Goal: Task Accomplishment & Management: Manage account settings

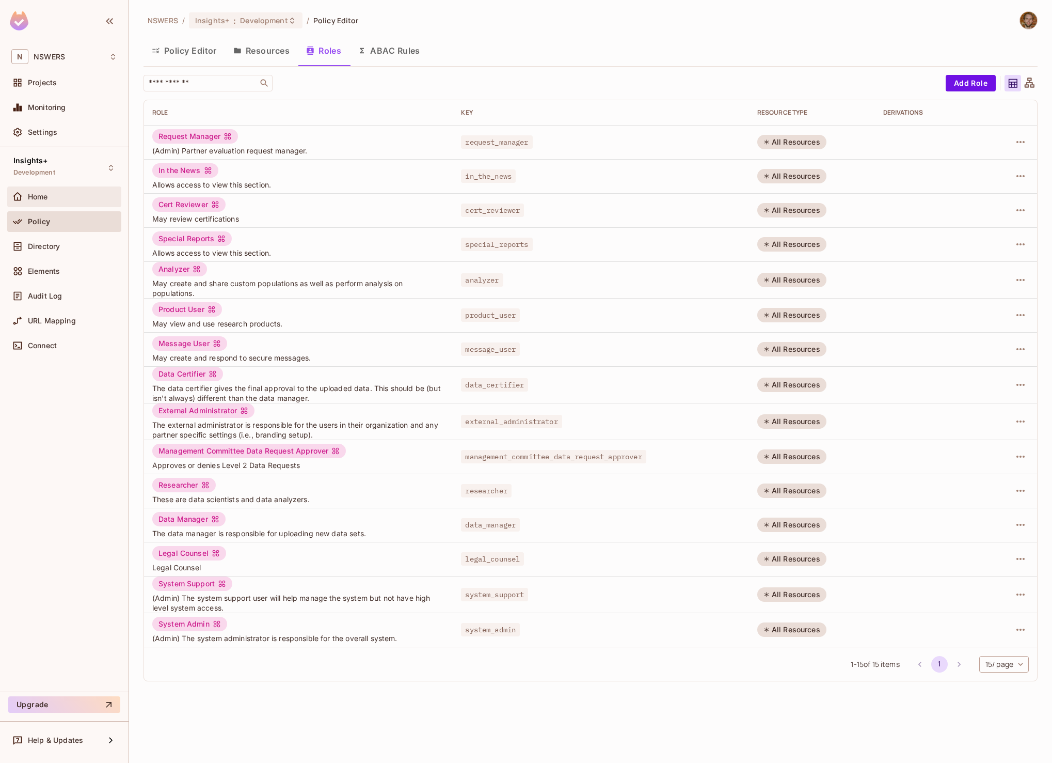
click at [49, 197] on div "Home" at bounding box center [72, 197] width 89 height 8
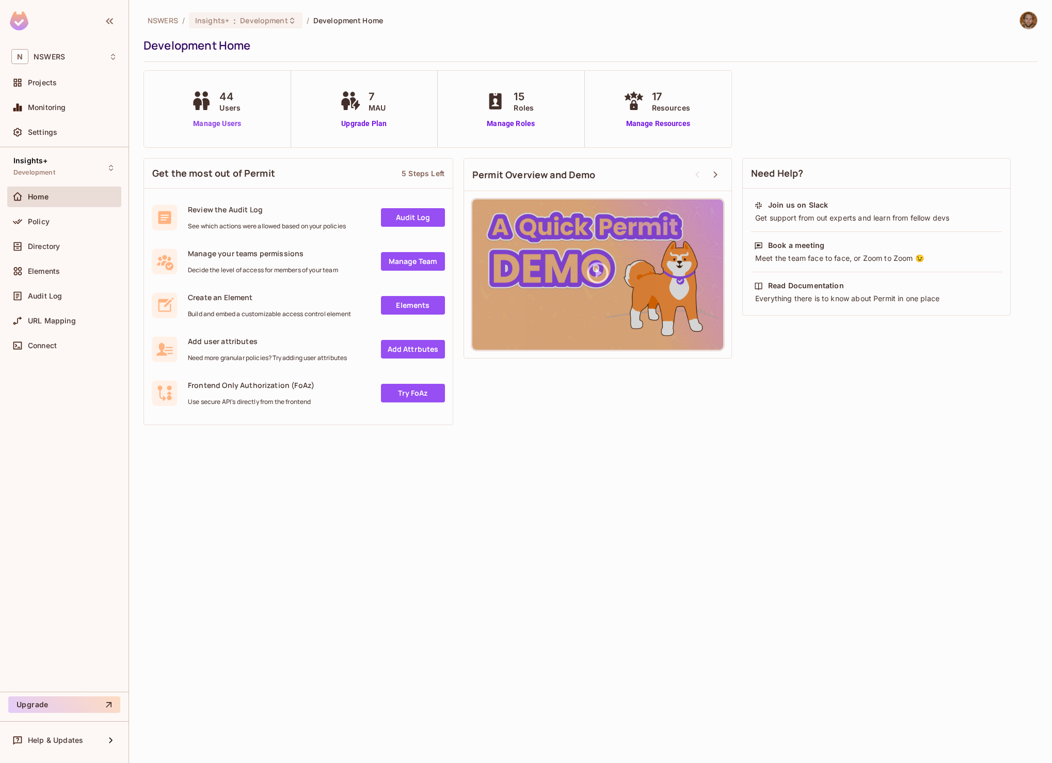
click at [218, 125] on link "Manage Users" at bounding box center [216, 123] width 57 height 11
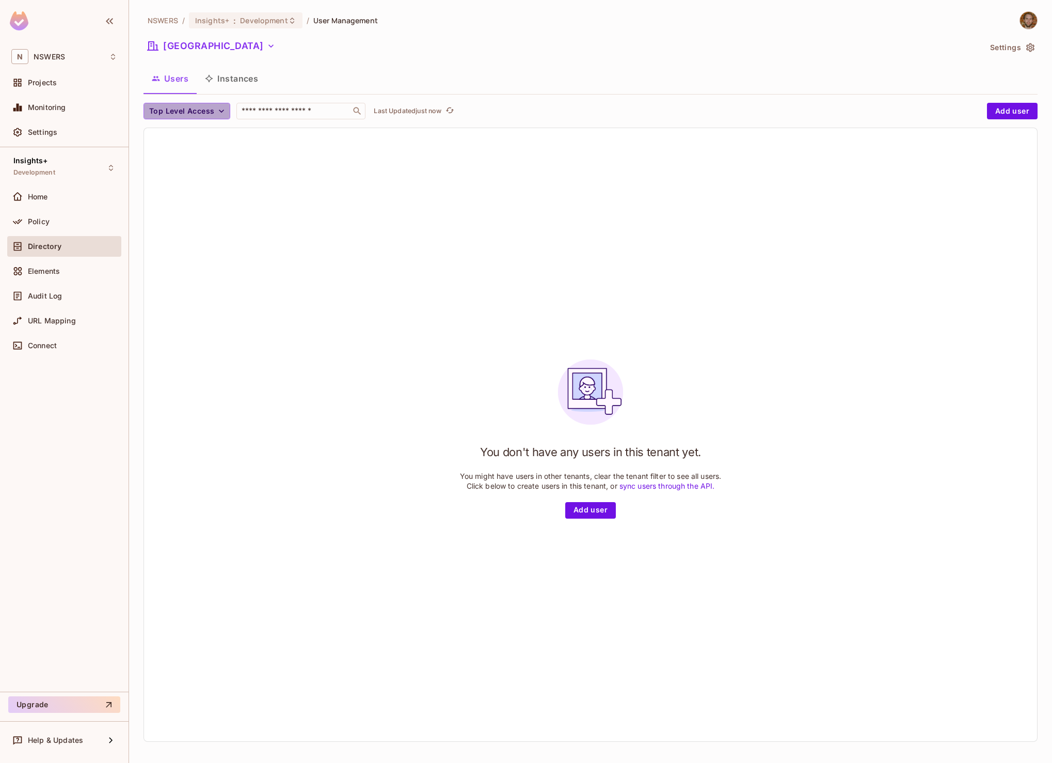
click at [215, 114] on button "Top Level Access" at bounding box center [187, 111] width 87 height 17
click at [214, 109] on div at bounding box center [526, 381] width 1052 height 763
click at [239, 77] on button "Instances" at bounding box center [232, 79] width 70 height 26
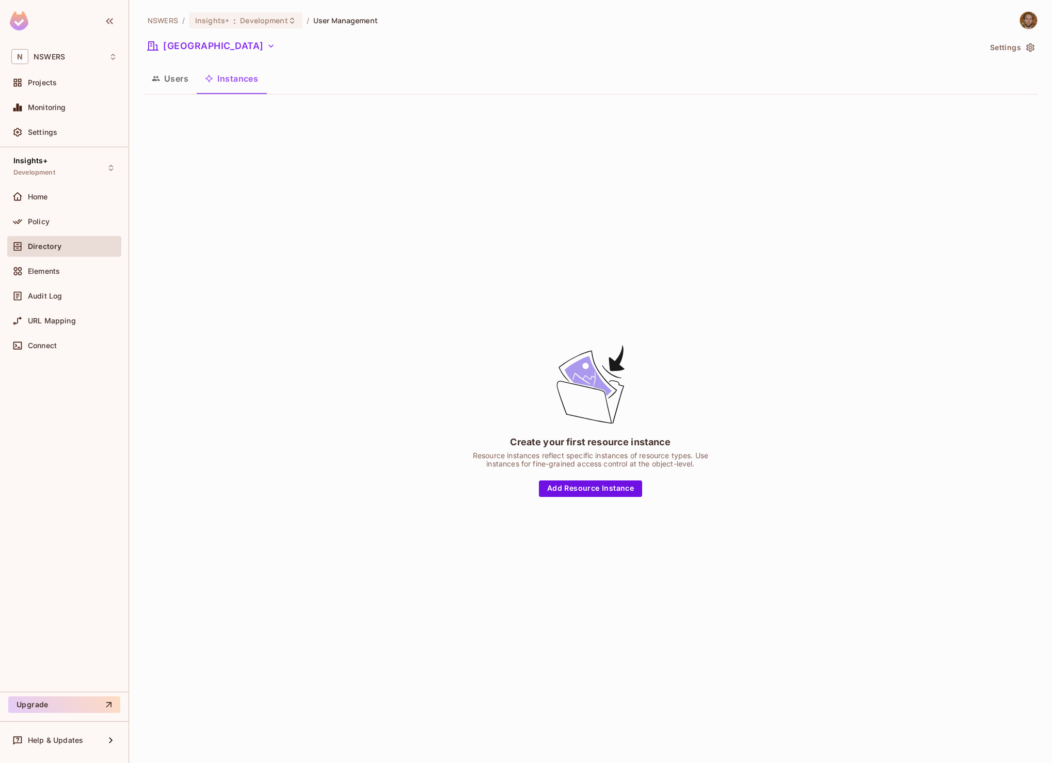
click at [166, 78] on button "Users" at bounding box center [170, 79] width 53 height 26
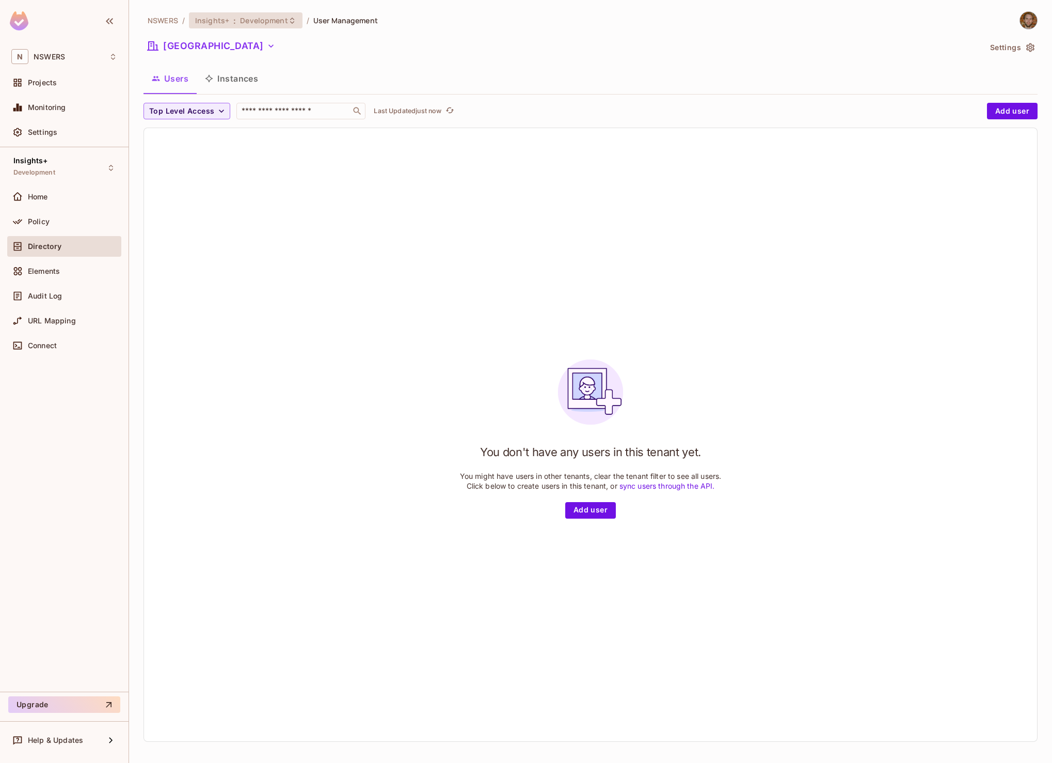
click at [249, 21] on span "Development" at bounding box center [264, 20] width 48 height 10
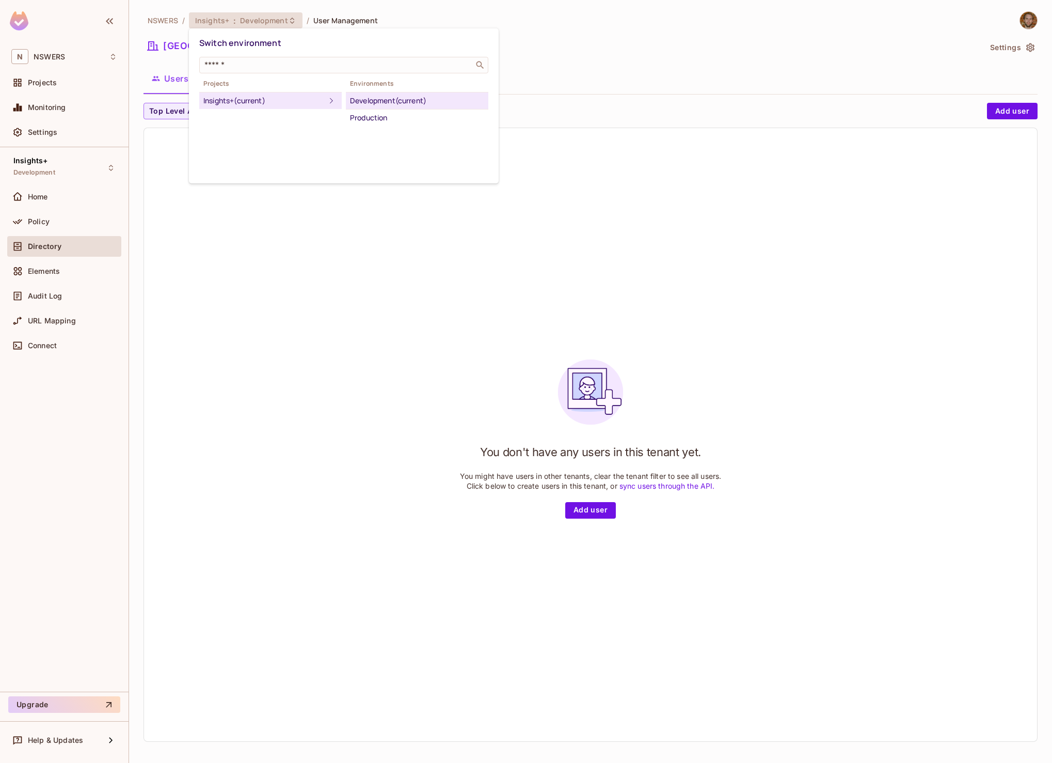
click at [378, 102] on div "Development (current)" at bounding box center [417, 100] width 134 height 12
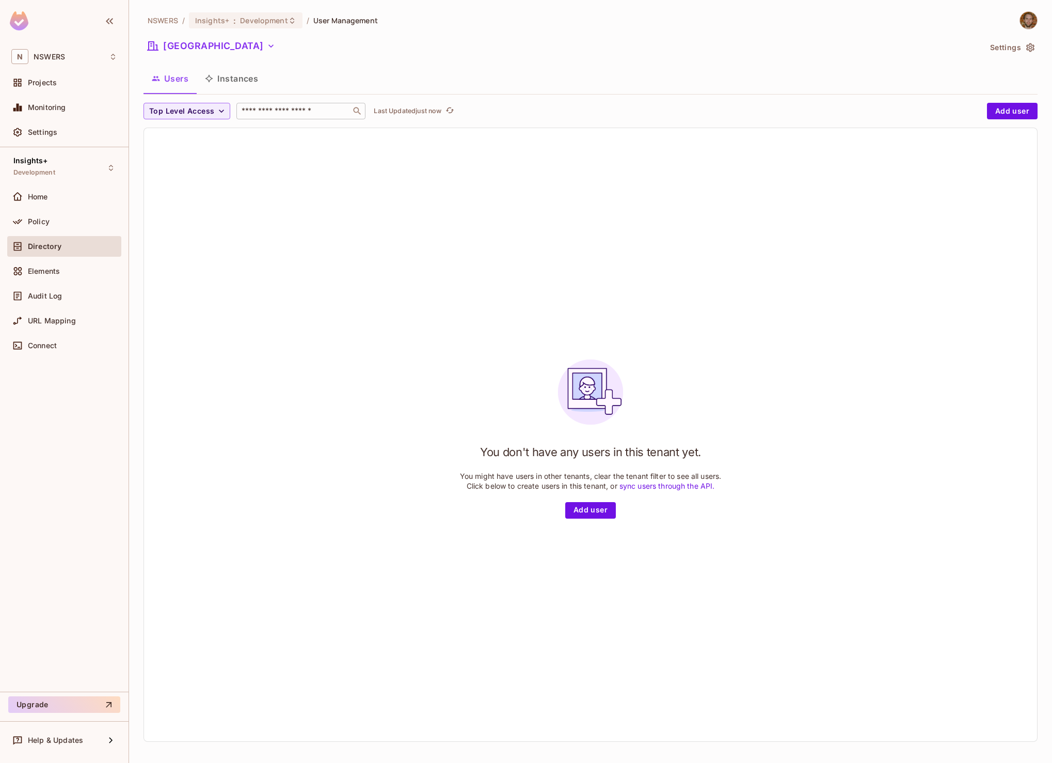
click at [275, 109] on input "text" at bounding box center [294, 111] width 108 height 10
type input "*******"
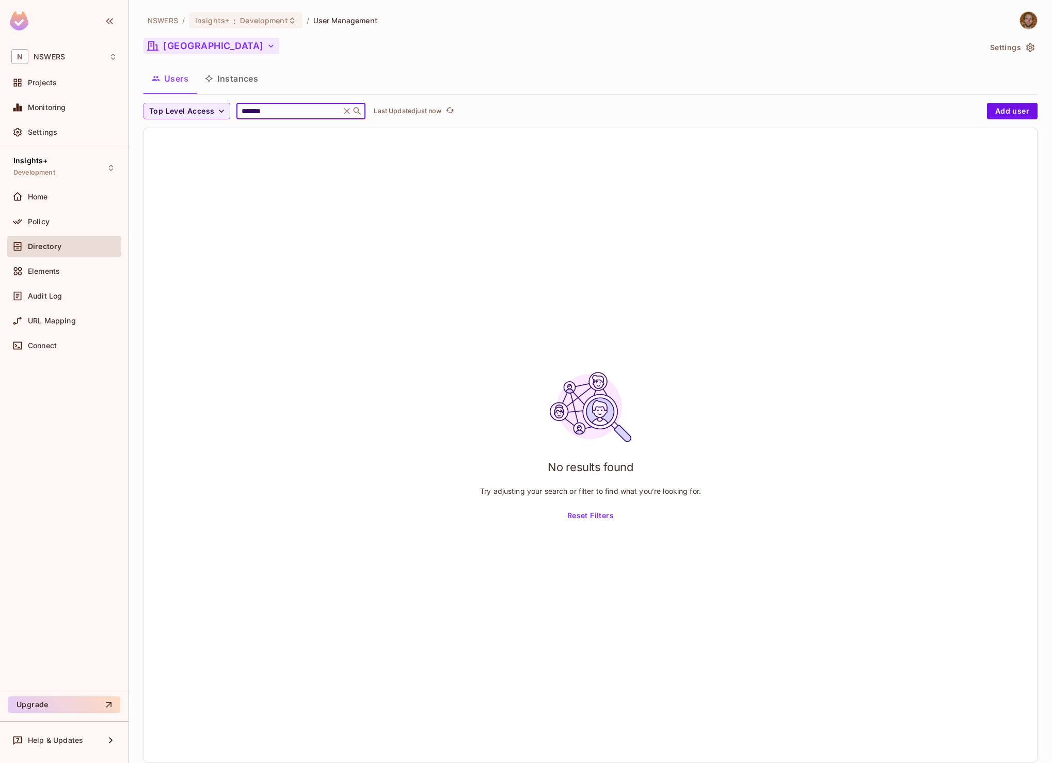
click at [246, 41] on button "[GEOGRAPHIC_DATA]" at bounding box center [212, 46] width 136 height 17
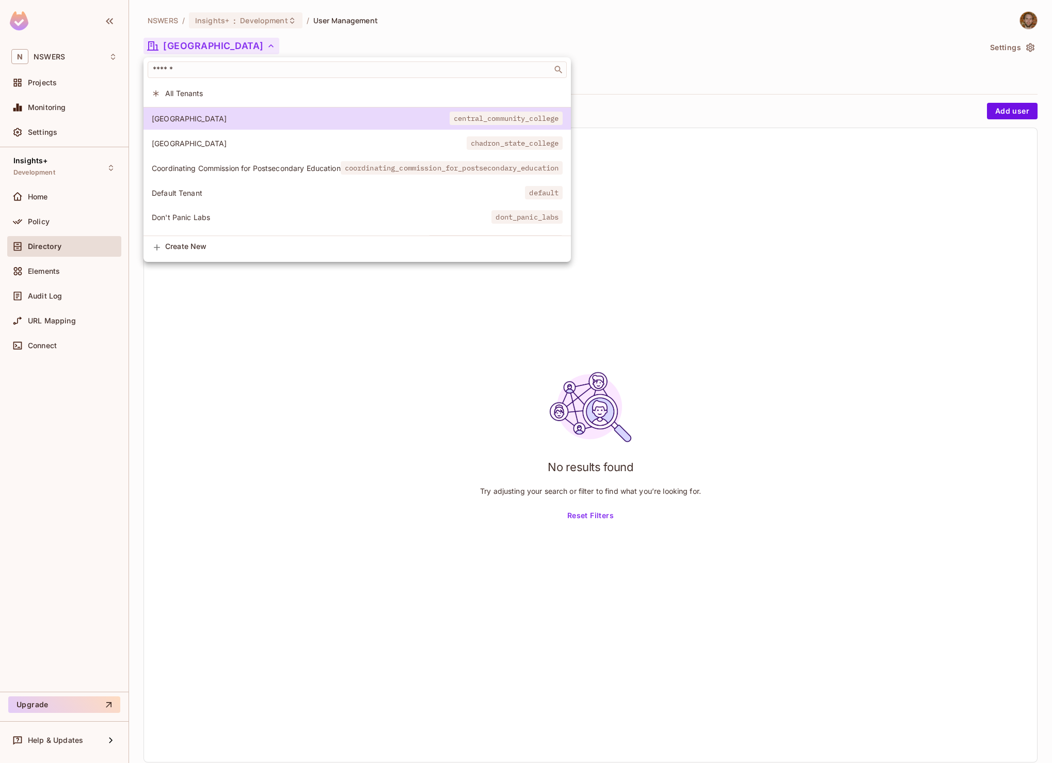
click at [204, 221] on span "Don't Panic Labs" at bounding box center [322, 217] width 340 height 10
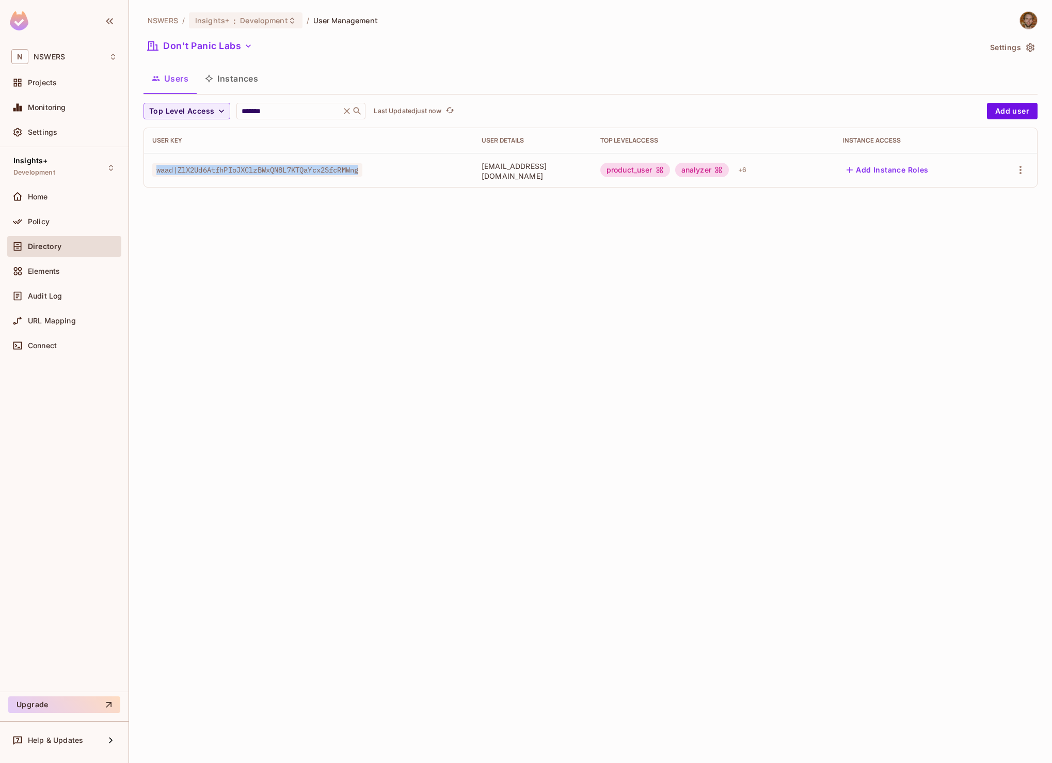
drag, startPoint x: 158, startPoint y: 170, endPoint x: 377, endPoint y: 173, distance: 219.0
click at [377, 173] on div "waad|ZlX2Ud6AtfhPIoJXClzBWxQN8L7KTQaYcx2SfcRMWng" at bounding box center [308, 170] width 313 height 10
copy span "waad|ZlX2Ud6AtfhPIoJXClzBWxQN8L7KTQaYcx2SfcRMWng"
click at [39, 222] on span "Policy" at bounding box center [39, 221] width 22 height 8
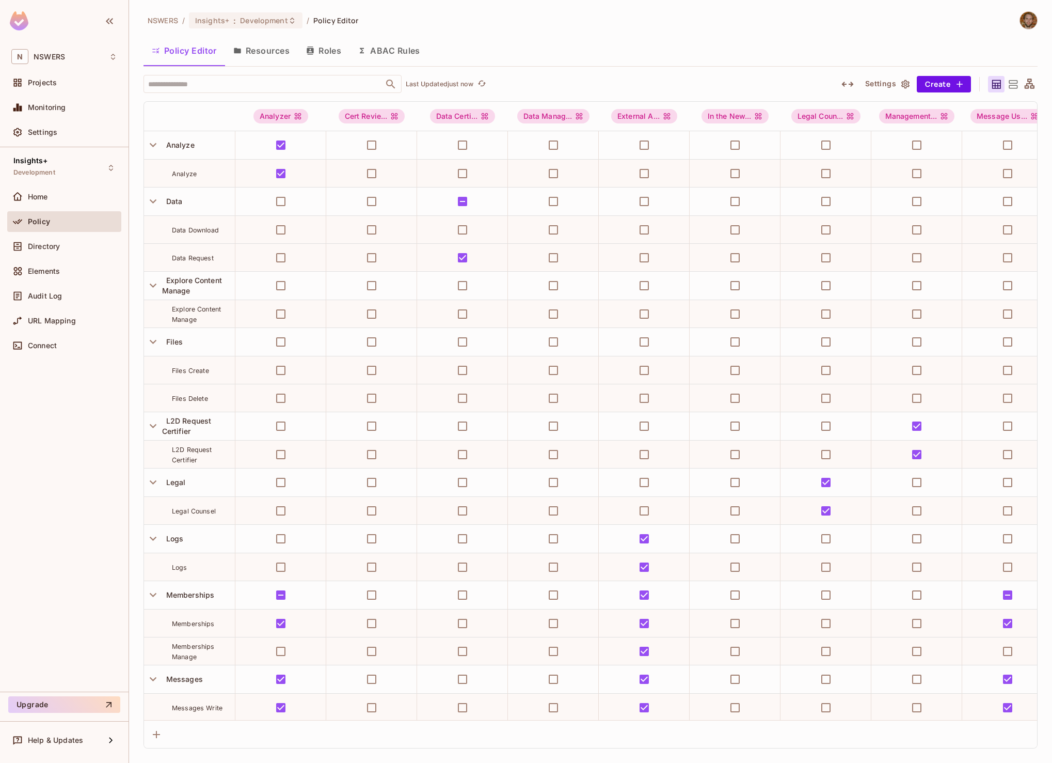
click at [267, 49] on button "Resources" at bounding box center [261, 51] width 73 height 26
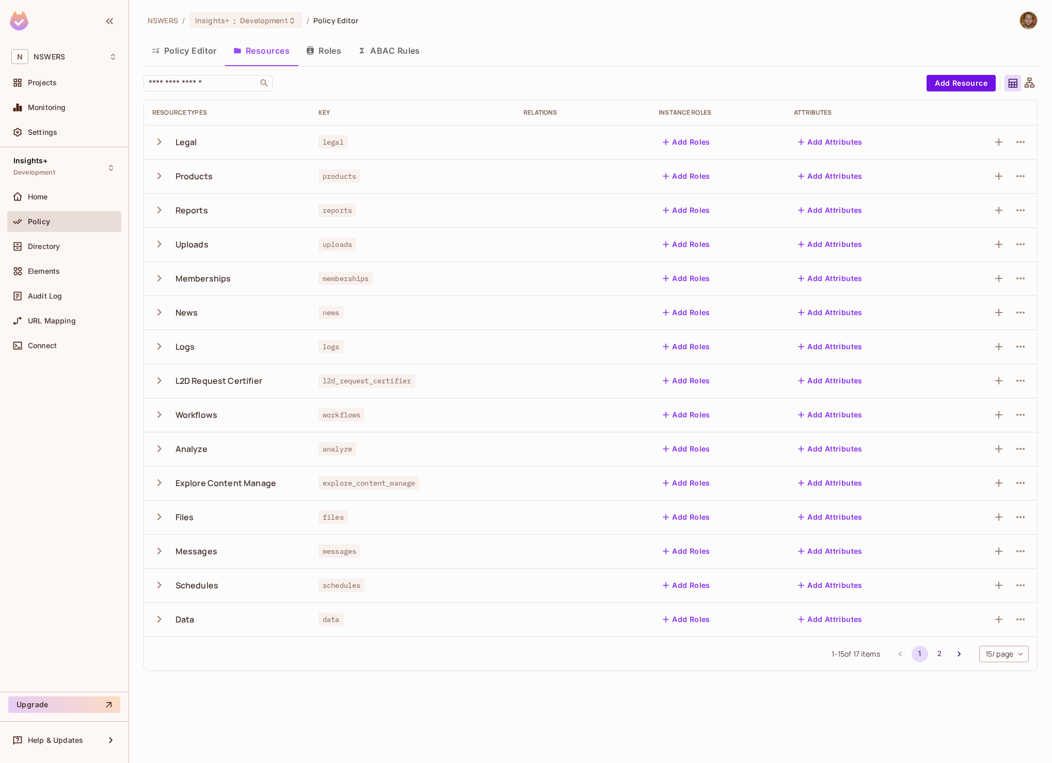
click at [156, 140] on icon "button" at bounding box center [159, 142] width 14 height 14
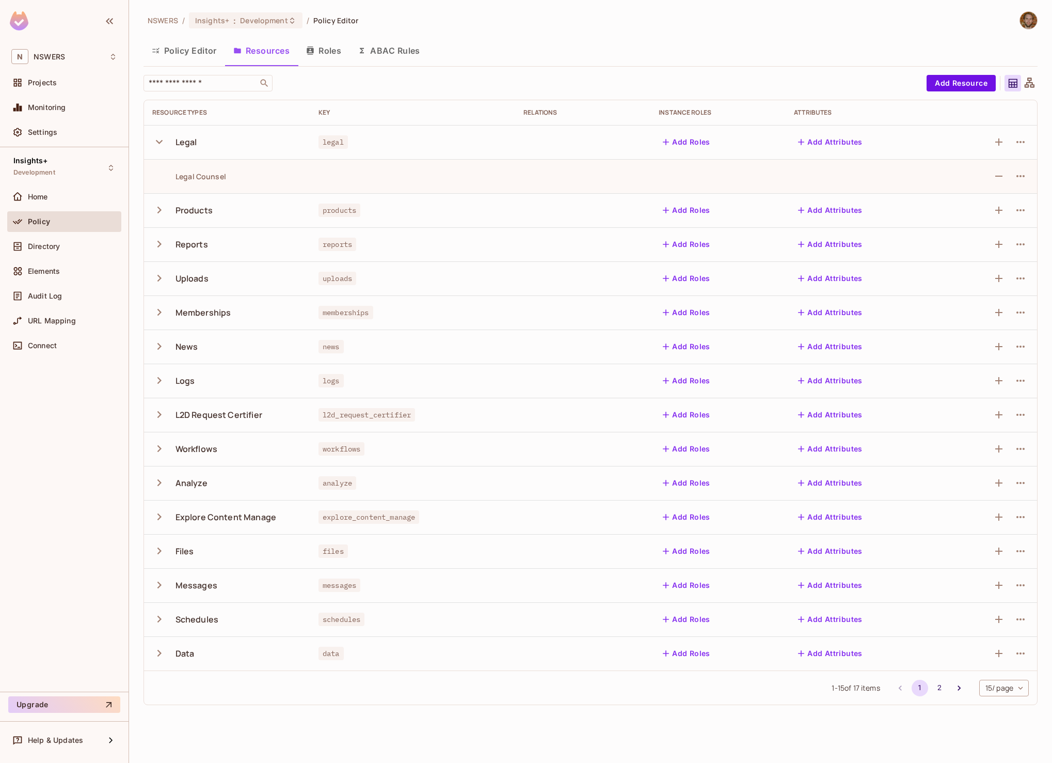
click at [154, 212] on icon "button" at bounding box center [159, 210] width 14 height 14
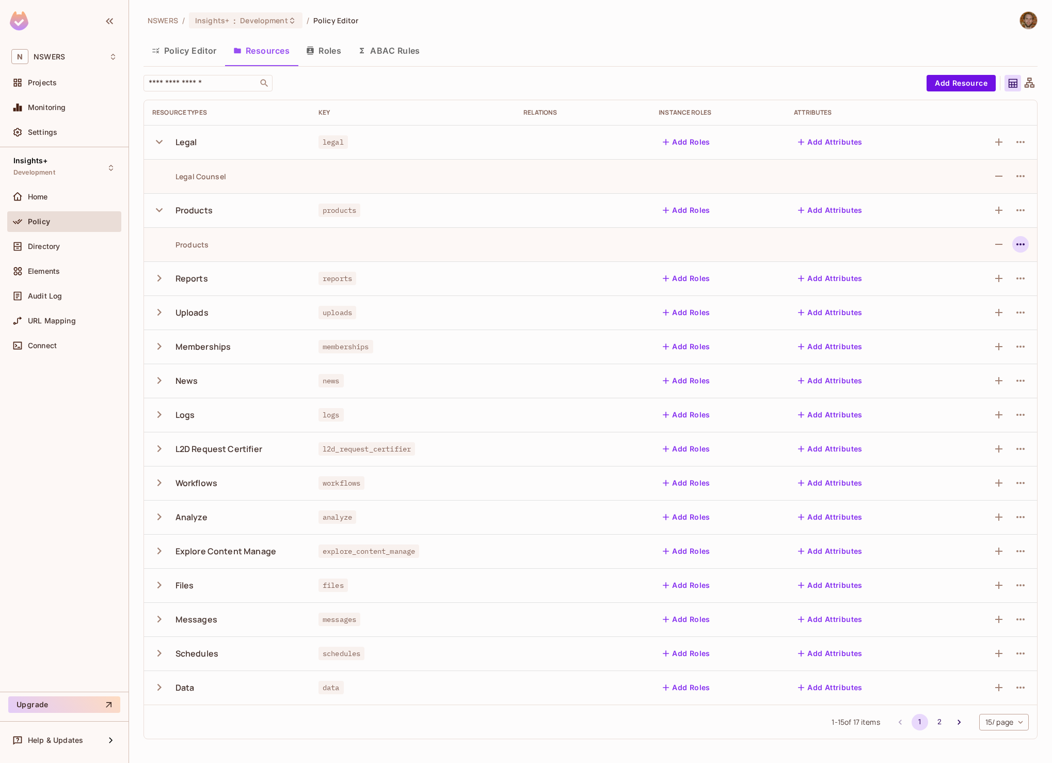
click at [1024, 245] on icon "button" at bounding box center [1021, 244] width 12 height 12
click at [980, 265] on div "Edit Action" at bounding box center [981, 268] width 38 height 10
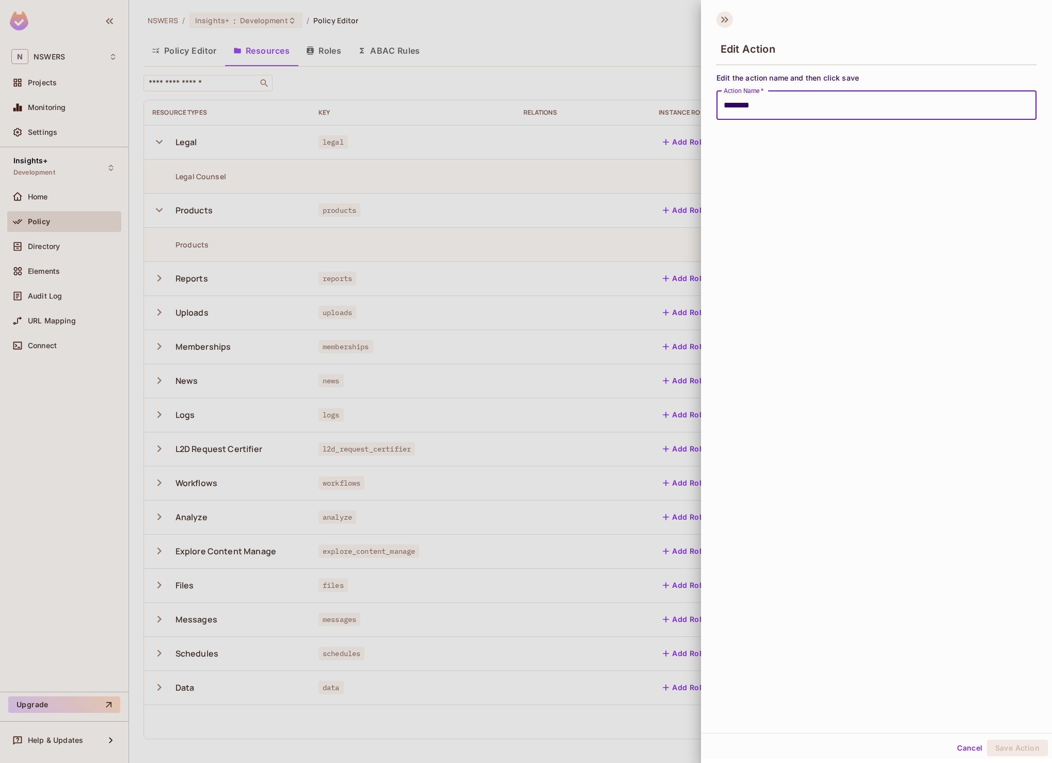
click at [727, 13] on icon at bounding box center [725, 19] width 17 height 17
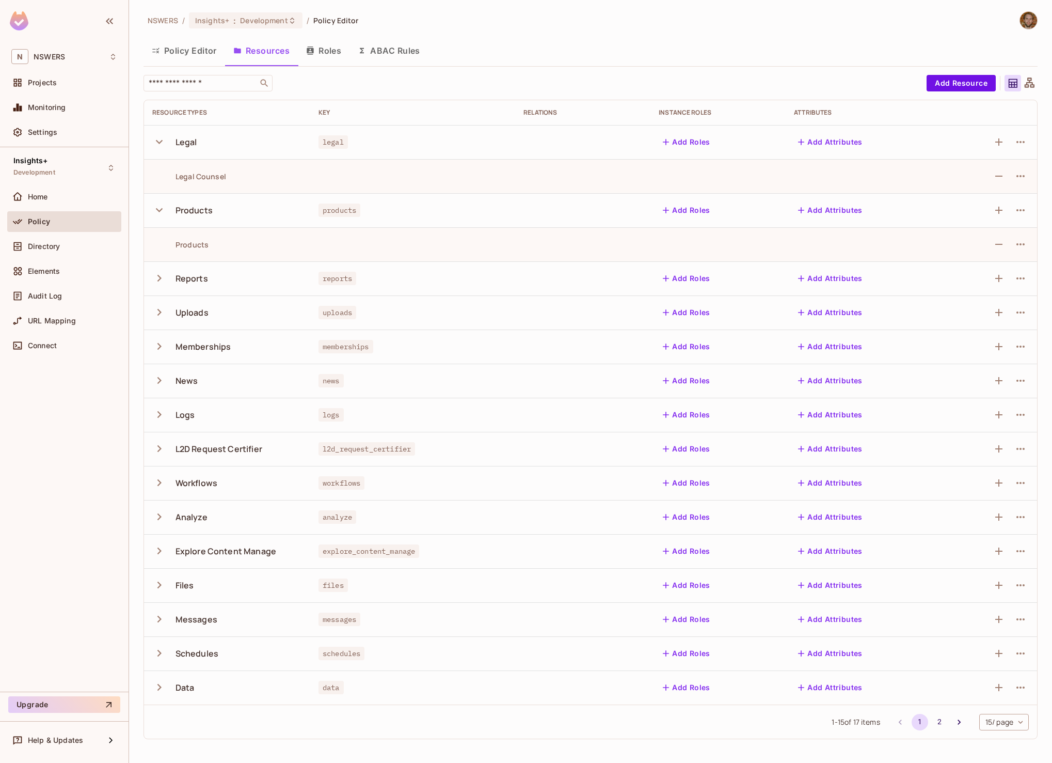
click at [318, 48] on button "Roles" at bounding box center [324, 51] width 52 height 26
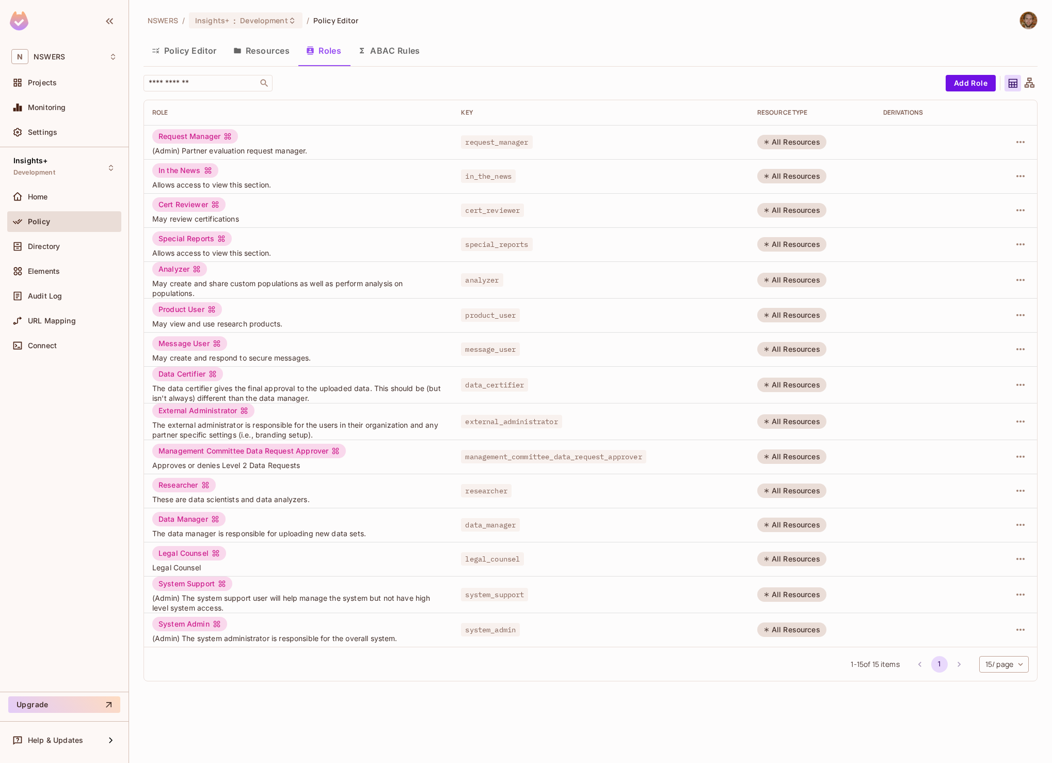
click at [261, 53] on button "Resources" at bounding box center [261, 51] width 73 height 26
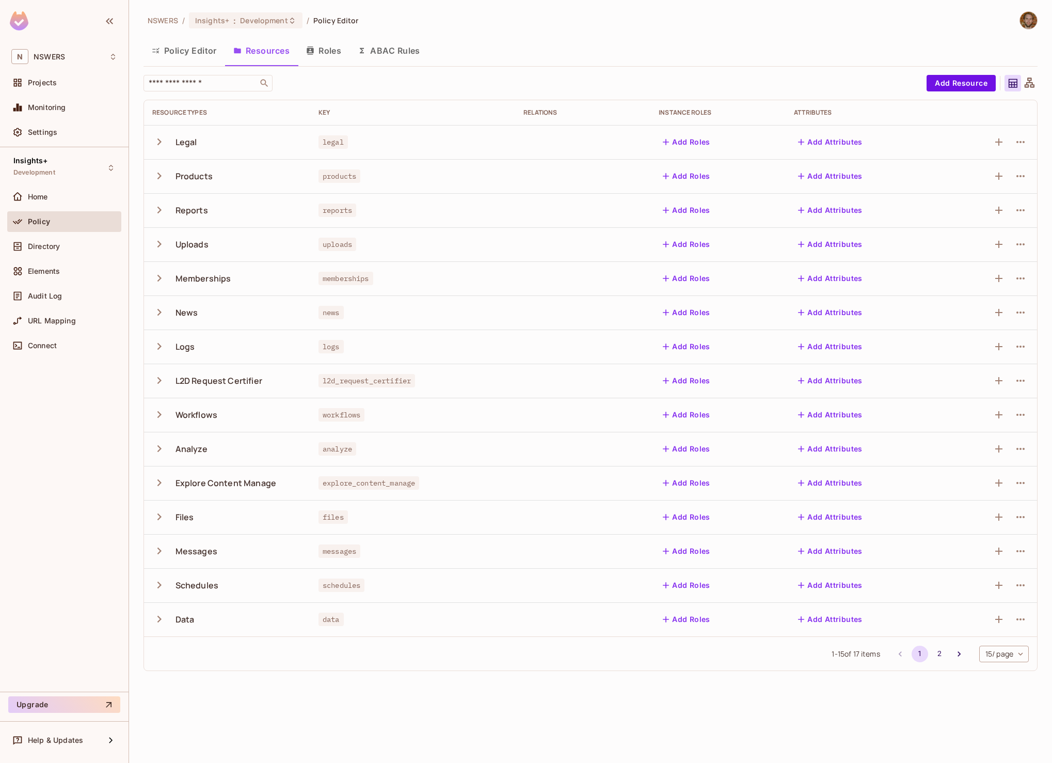
click at [160, 139] on icon "button" at bounding box center [159, 142] width 14 height 14
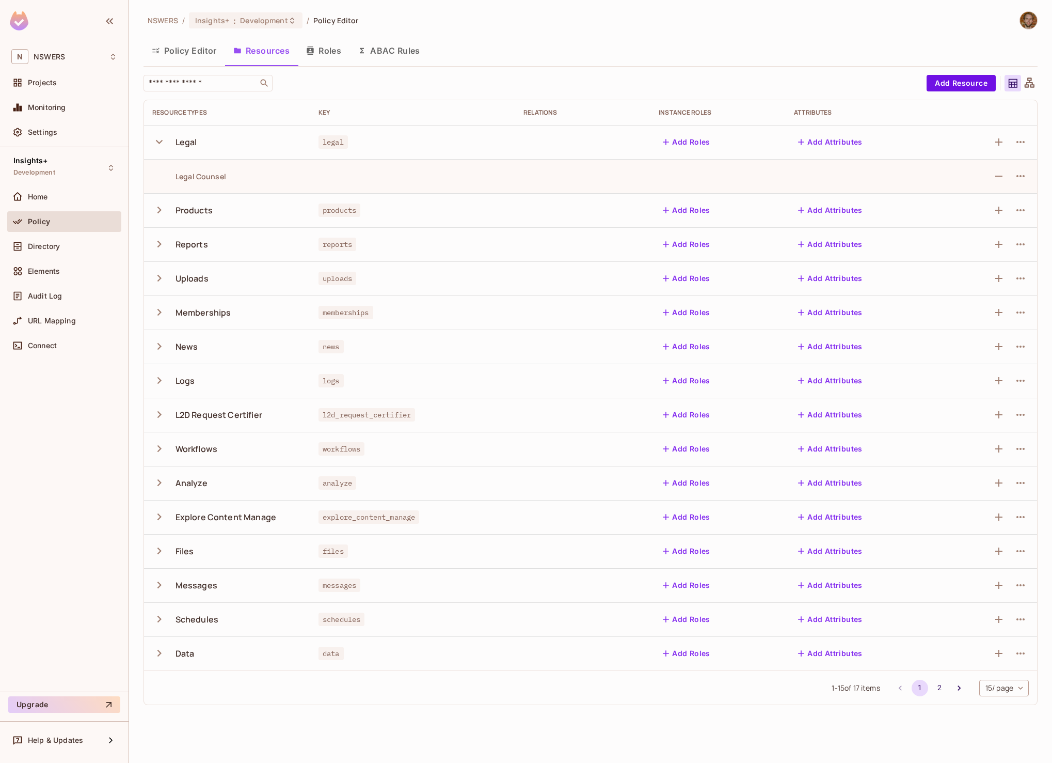
click at [162, 209] on icon "button" at bounding box center [159, 210] width 14 height 14
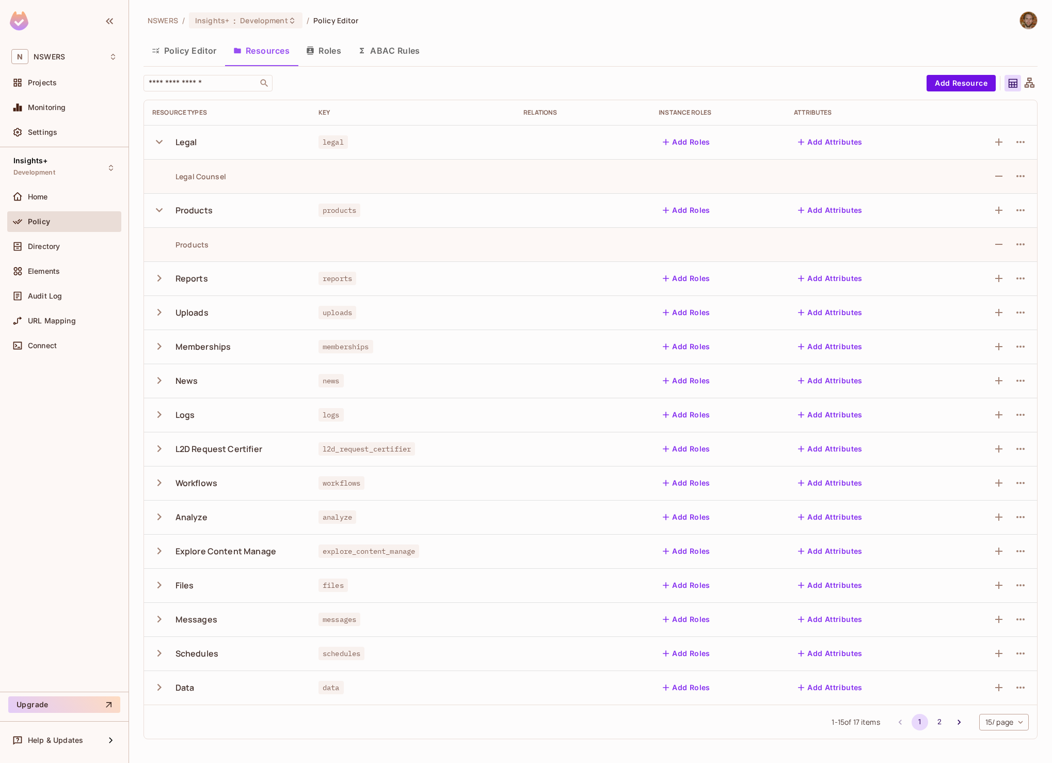
click at [158, 279] on icon "button" at bounding box center [159, 278] width 4 height 7
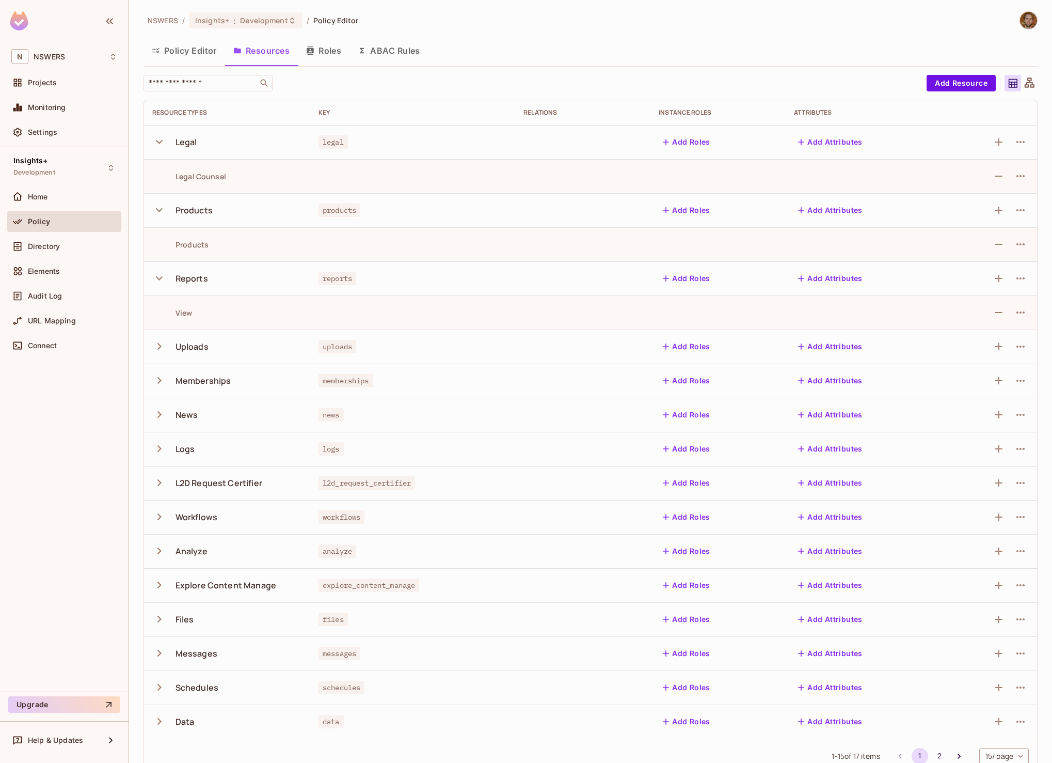
click at [38, 224] on span "Policy" at bounding box center [39, 221] width 22 height 8
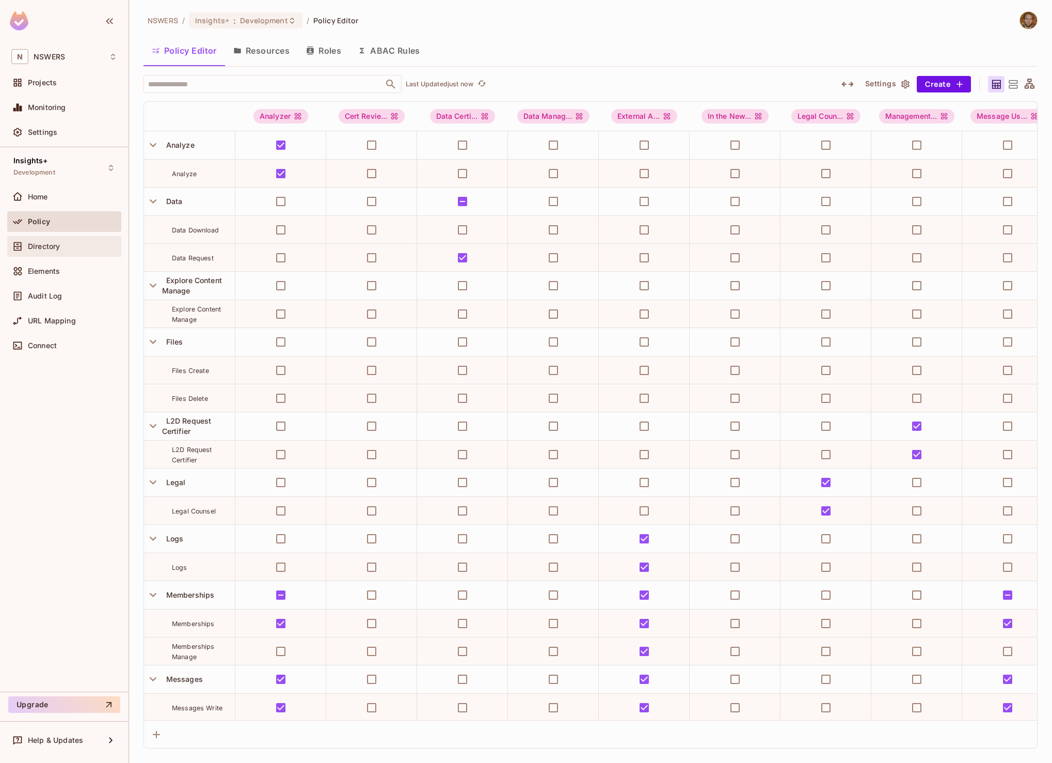
click at [41, 242] on span "Directory" at bounding box center [44, 246] width 32 height 8
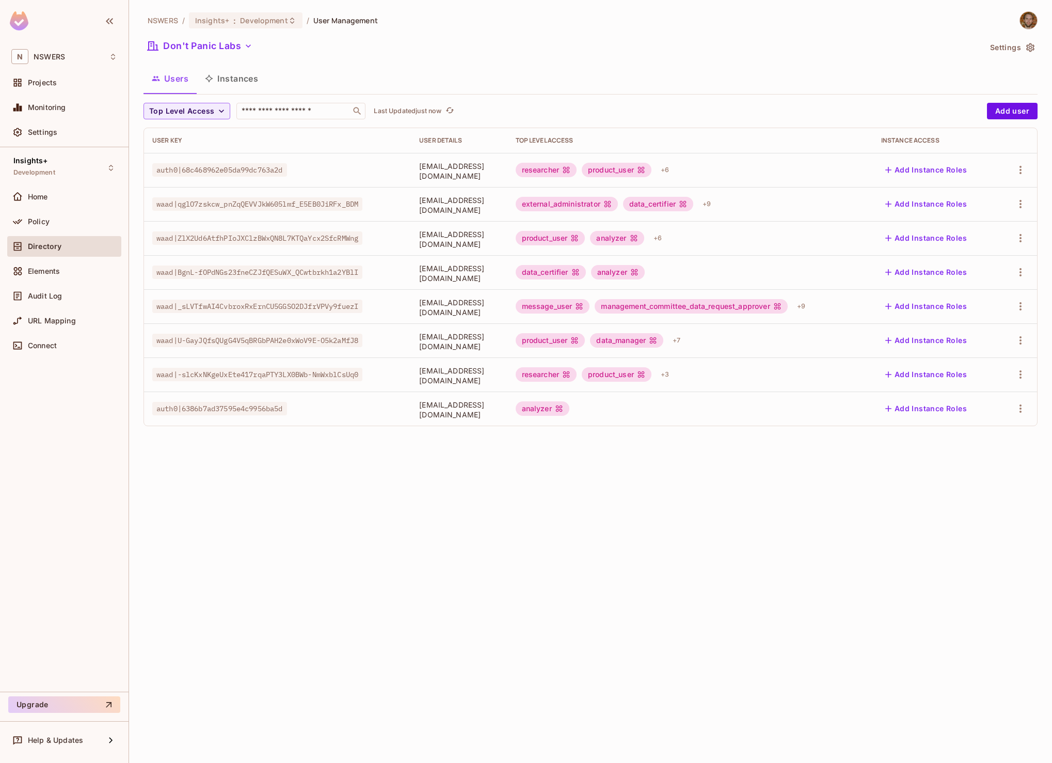
click at [579, 238] on icon at bounding box center [575, 238] width 8 height 8
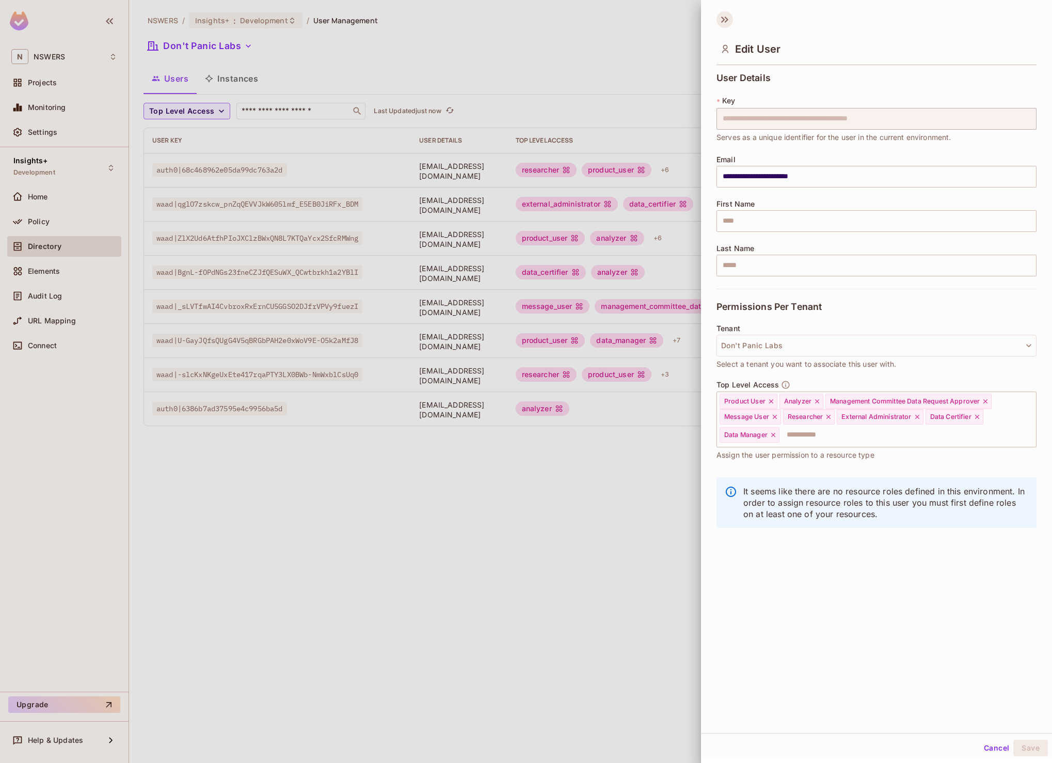
click at [721, 19] on icon at bounding box center [725, 19] width 17 height 17
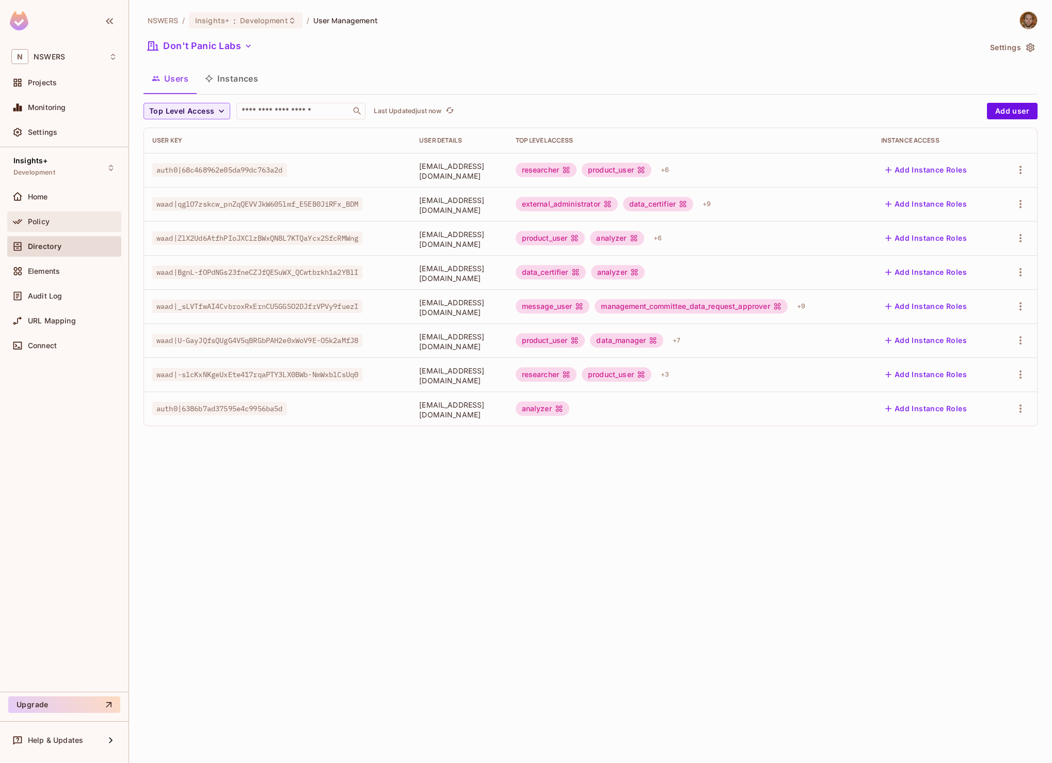
click at [36, 217] on span "Policy" at bounding box center [39, 221] width 22 height 8
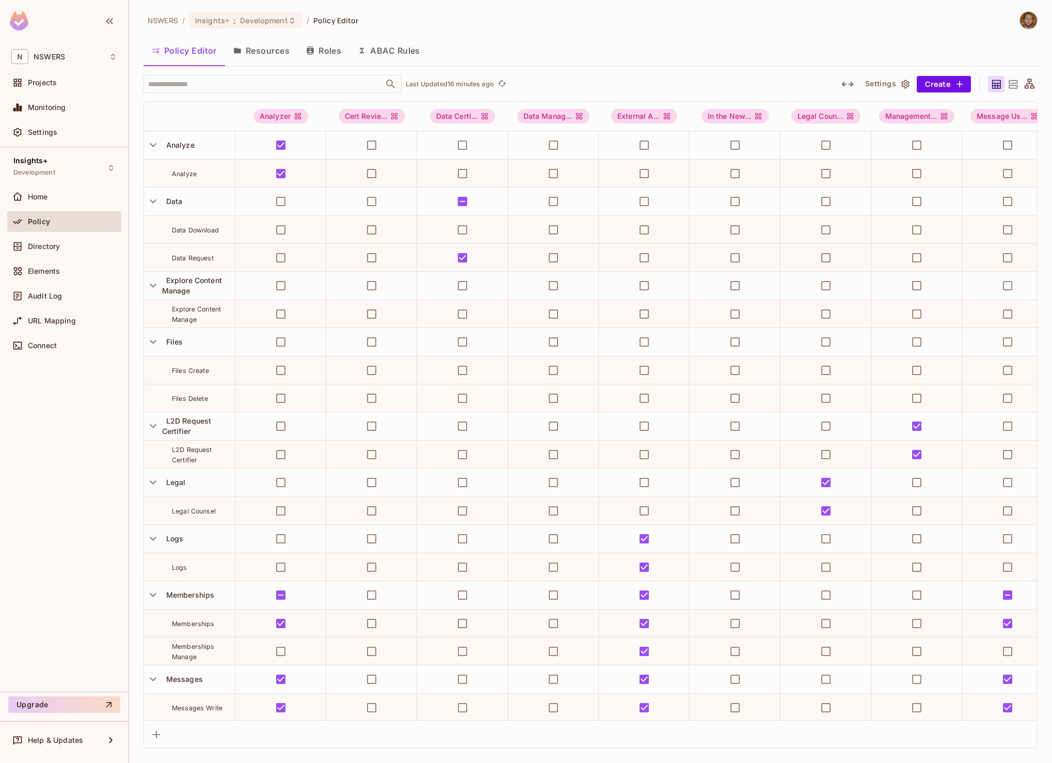
click at [85, 444] on div "Insights+ Development Home Policy Directory Elements Audit Log URL Mapping Conn…" at bounding box center [64, 419] width 129 height 544
click at [80, 444] on div "Insights+ Development Home Policy Directory Elements Audit Log URL Mapping Conn…" at bounding box center [64, 419] width 129 height 544
click at [74, 444] on div "Insights+ Development Home Policy Directory Elements Audit Log URL Mapping Conn…" at bounding box center [64, 419] width 129 height 544
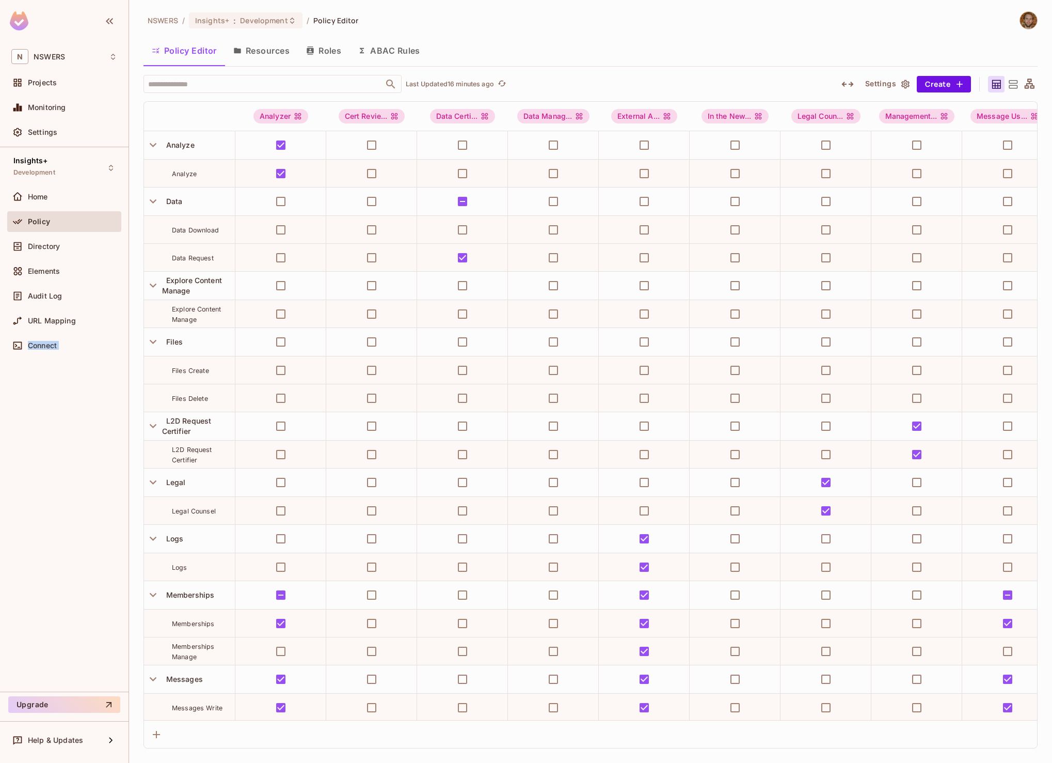
click at [68, 448] on div "Insights+ Development Home Policy Directory Elements Audit Log URL Mapping Conn…" at bounding box center [64, 419] width 129 height 544
click at [36, 463] on div "Insights+ Development Home Policy Directory Elements Audit Log URL Mapping Conn…" at bounding box center [64, 419] width 129 height 544
click at [44, 492] on div "Insights+ Development Home Policy Directory Elements Audit Log URL Mapping Conn…" at bounding box center [64, 419] width 129 height 544
